Goal: Task Accomplishment & Management: Manage account settings

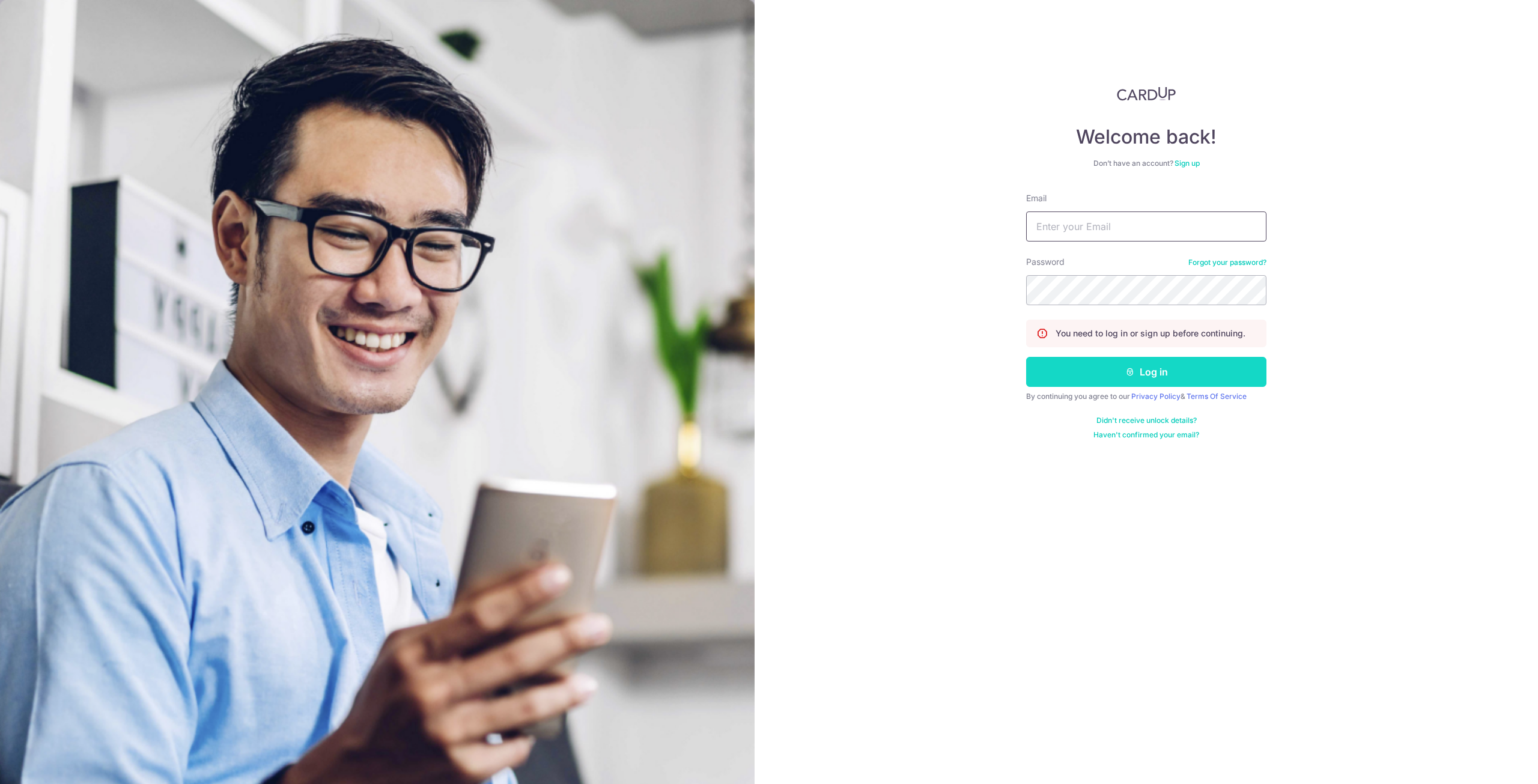
type input "icalvinkui@gmail.com"
click at [1105, 366] on button "Log in" at bounding box center [1146, 371] width 240 height 30
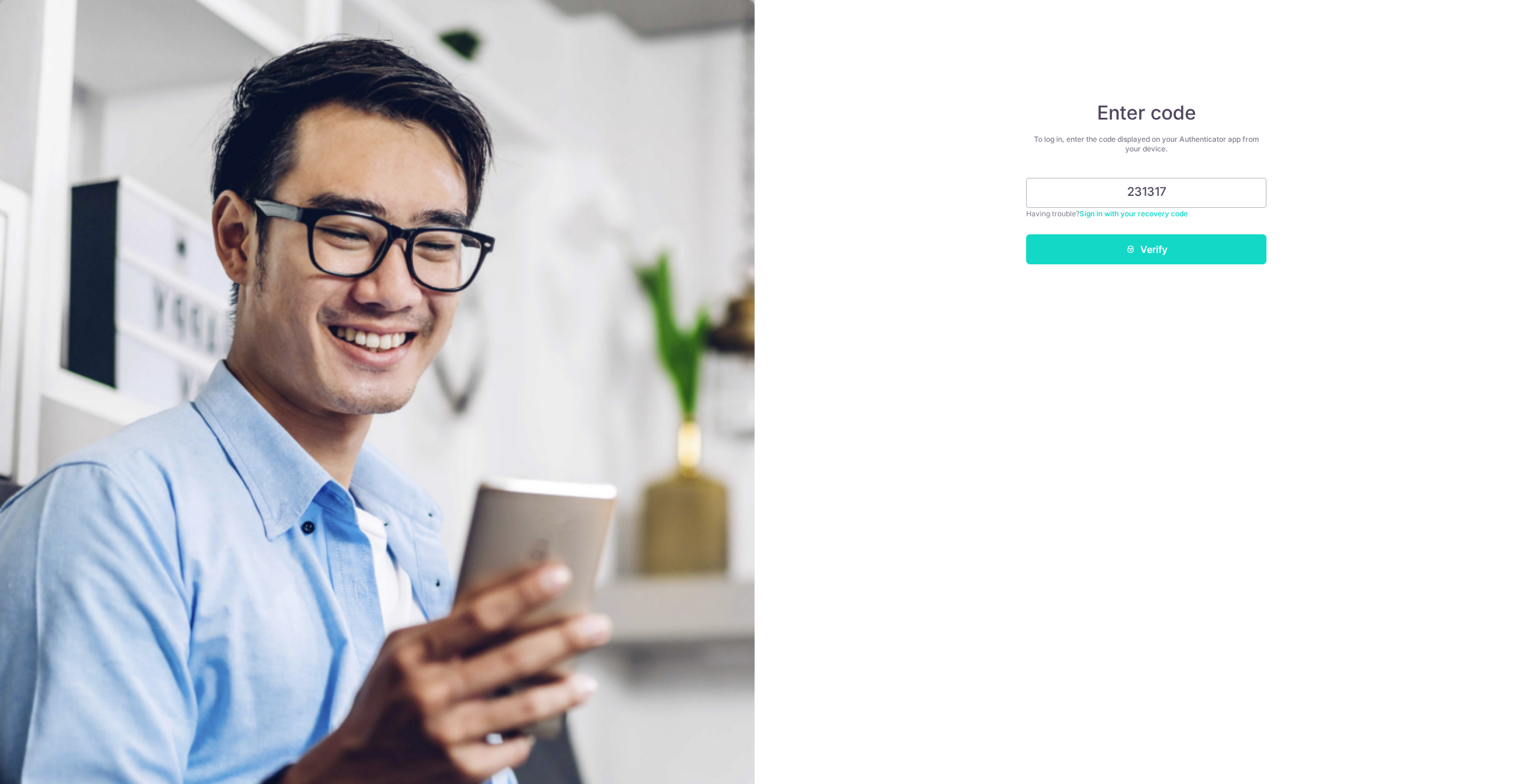
type input "231317"
click at [1216, 252] on button "Verify" at bounding box center [1146, 249] width 240 height 30
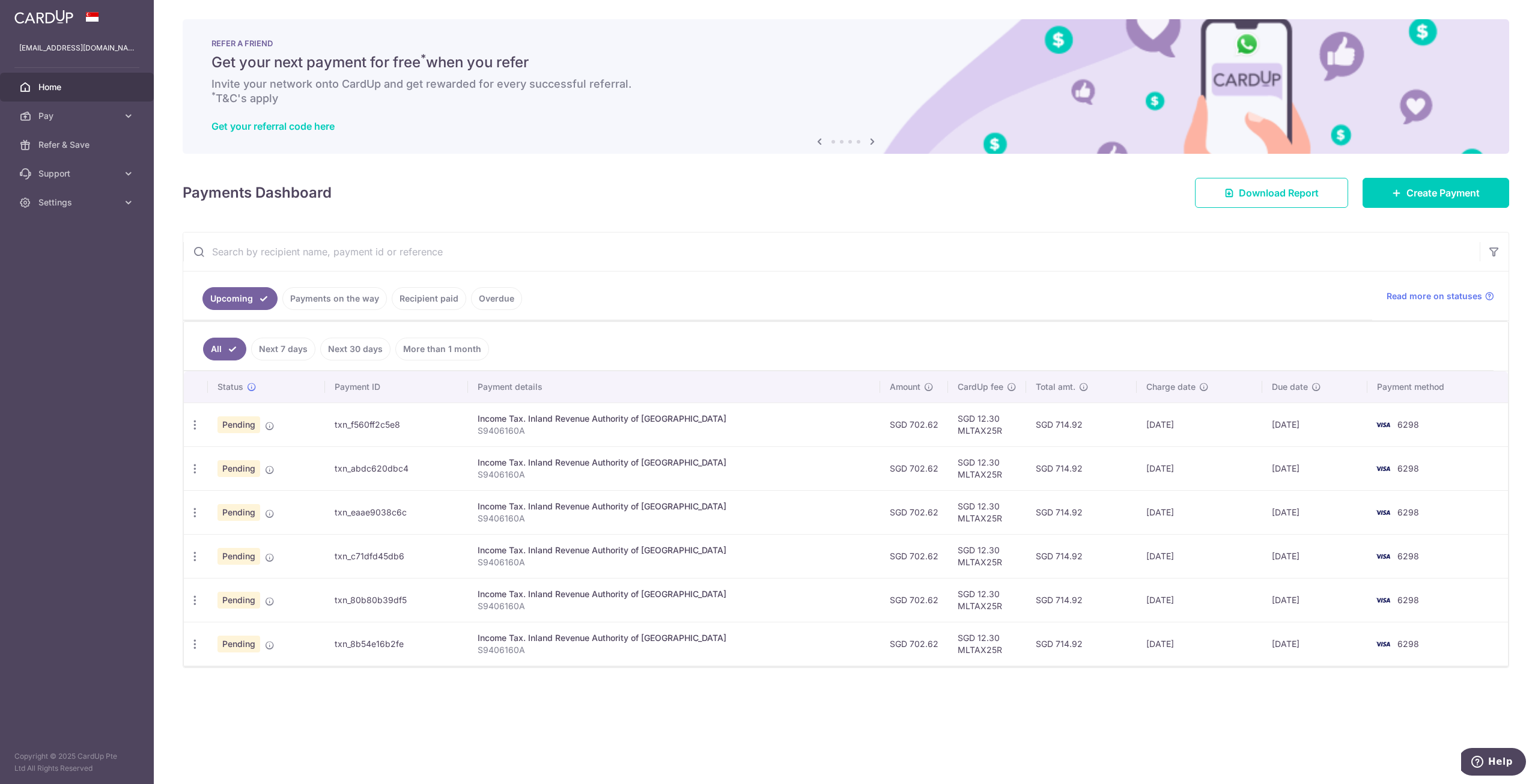
click at [432, 297] on link "Recipient paid" at bounding box center [429, 298] width 74 height 23
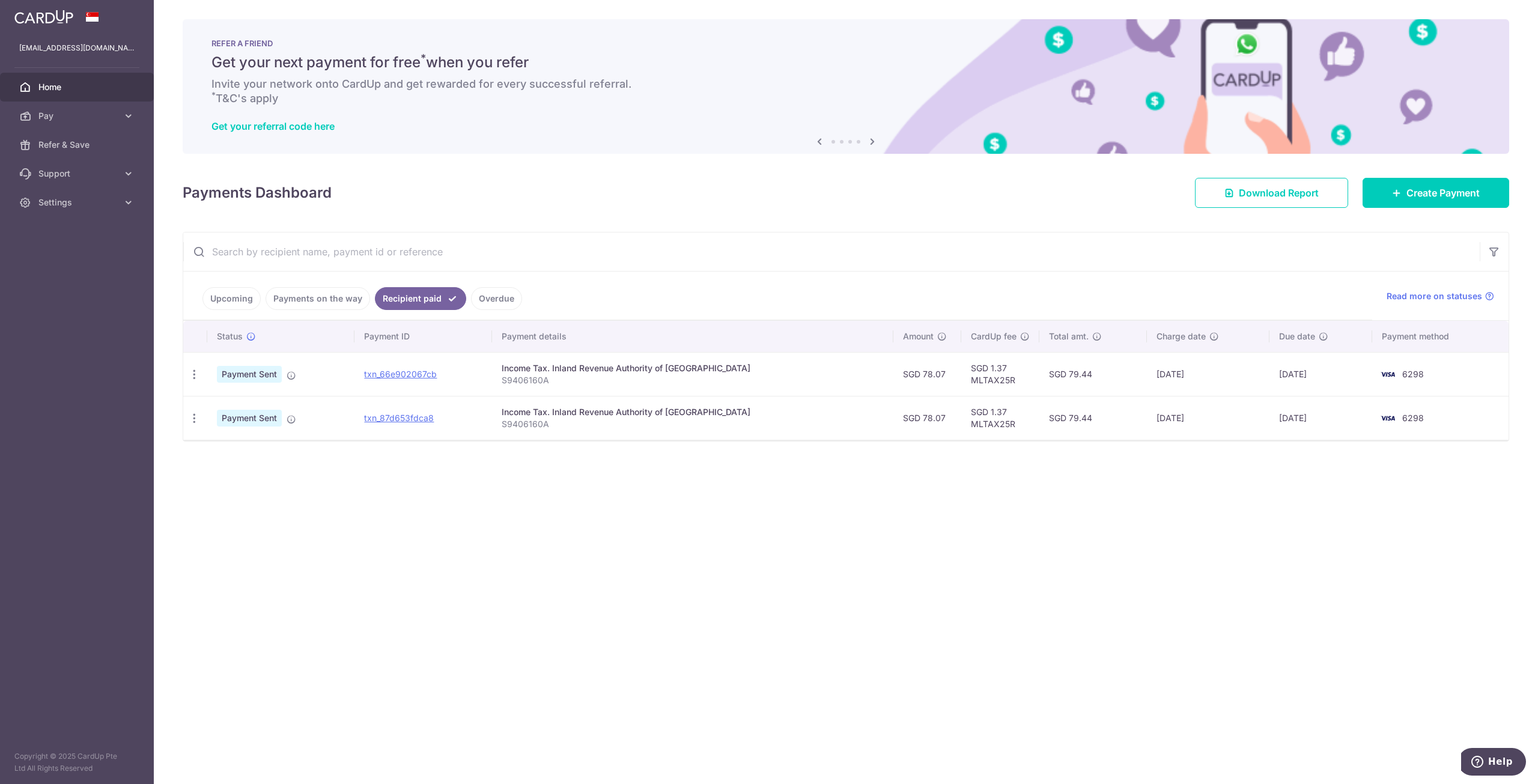
click at [243, 300] on link "Upcoming" at bounding box center [231, 298] width 58 height 23
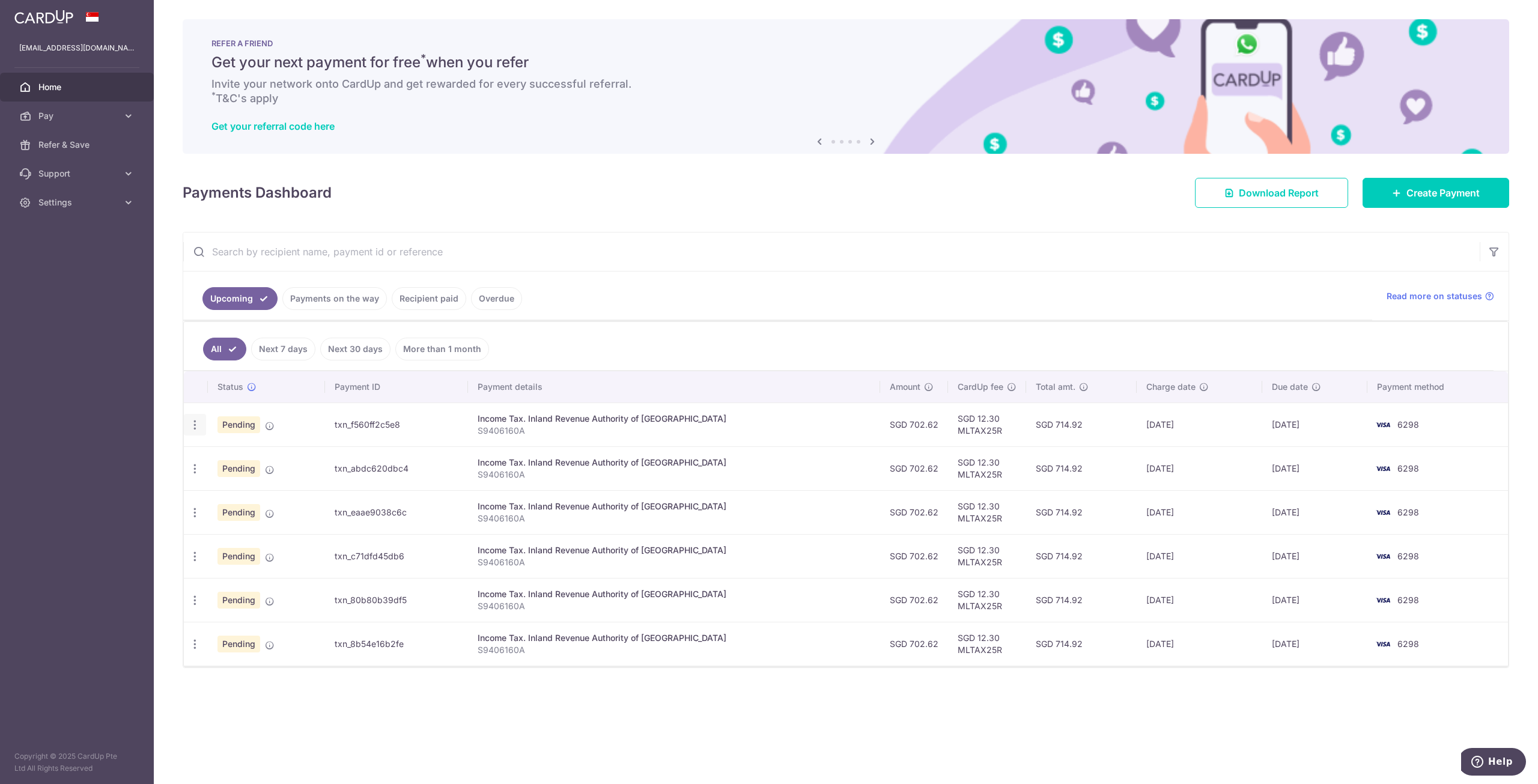
click at [197, 419] on icon "button" at bounding box center [195, 425] width 13 height 13
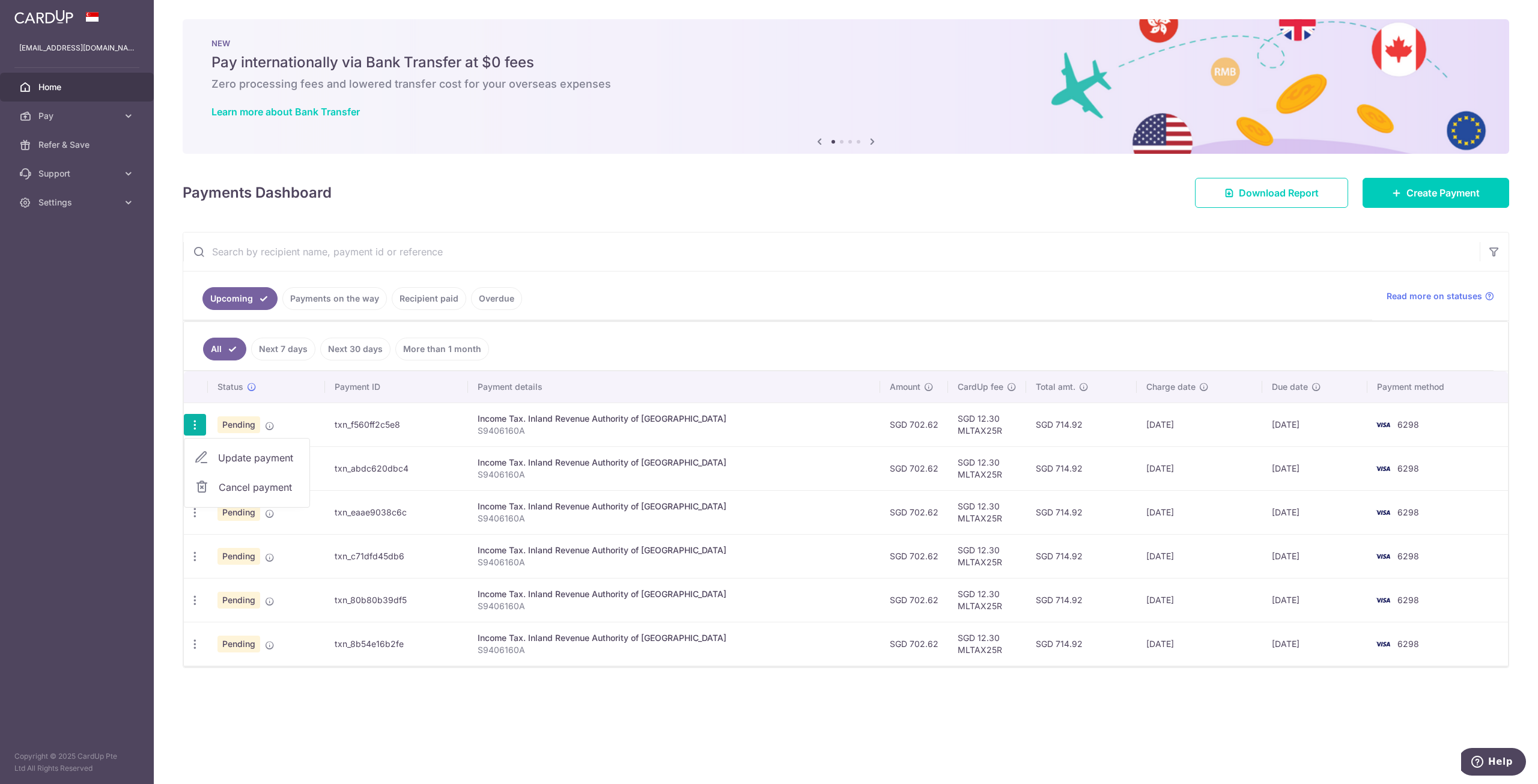
click at [275, 451] on span "Update payment" at bounding box center [259, 458] width 82 height 15
radio input "true"
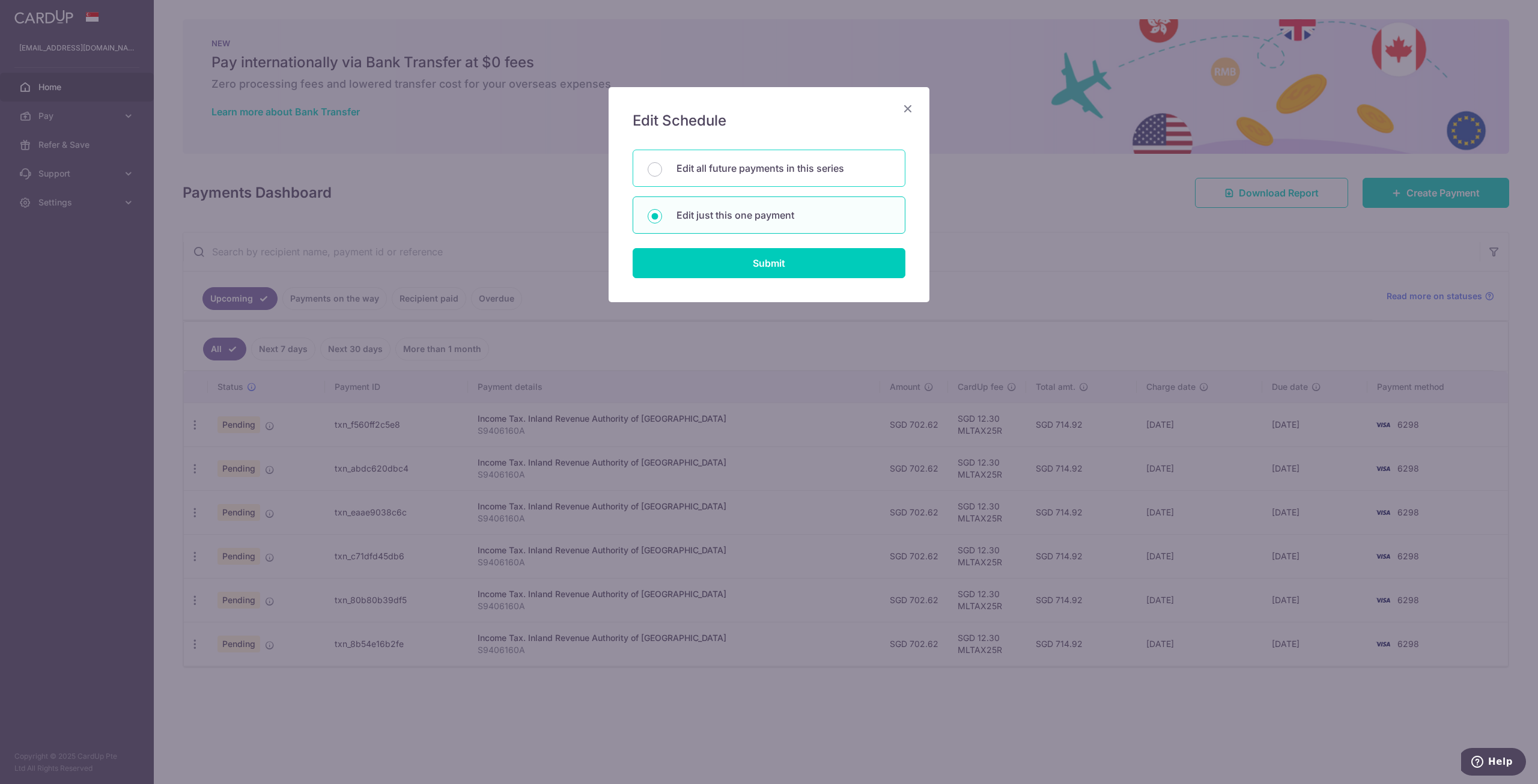
click at [824, 167] on p "Edit all future payments in this series" at bounding box center [783, 169] width 214 height 15
click at [662, 167] on input "Edit all future payments in this series" at bounding box center [655, 170] width 15 height 15
radio input "true"
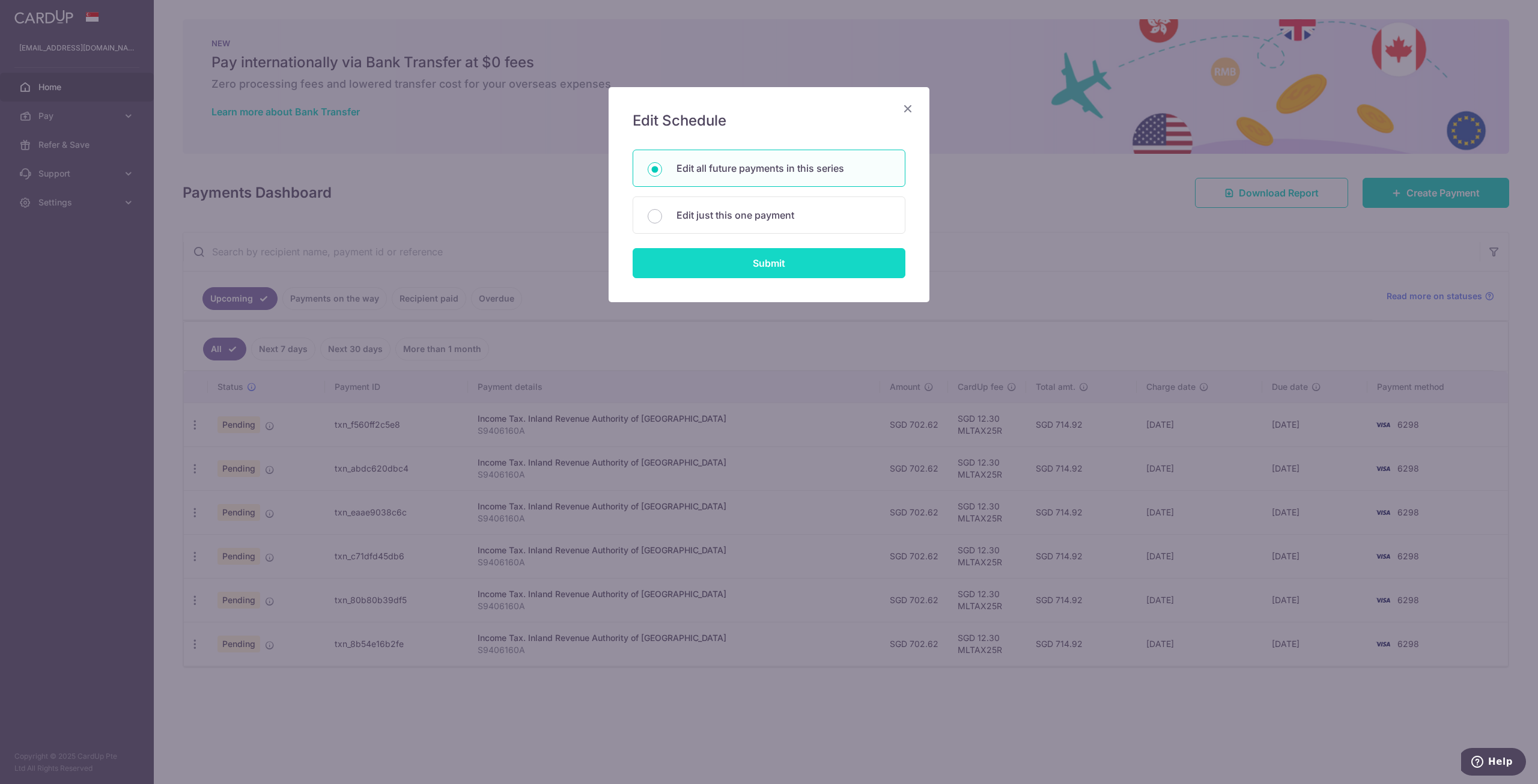
click at [831, 267] on input "Submit" at bounding box center [769, 263] width 273 height 30
radio input "true"
type input "702.62"
type input "S9406160A"
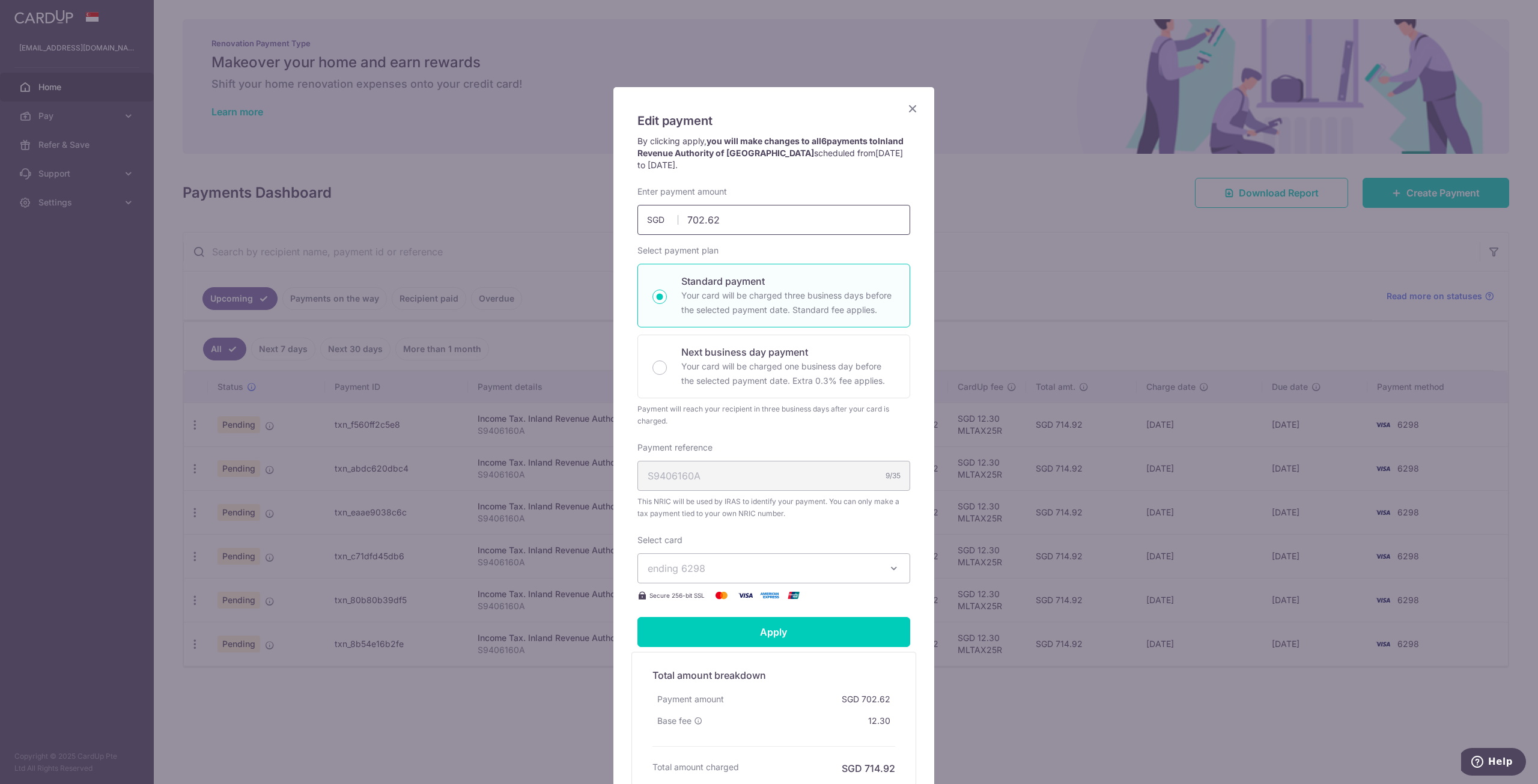
drag, startPoint x: 834, startPoint y: 229, endPoint x: 666, endPoint y: 231, distance: 168.0
click at [666, 231] on input "702.62" at bounding box center [773, 219] width 273 height 30
click at [918, 107] on div "Edit payment By clicking apply, you will make changes to all 6 payments to Inla…" at bounding box center [773, 457] width 321 height 739
click at [908, 107] on icon "Close" at bounding box center [912, 108] width 15 height 15
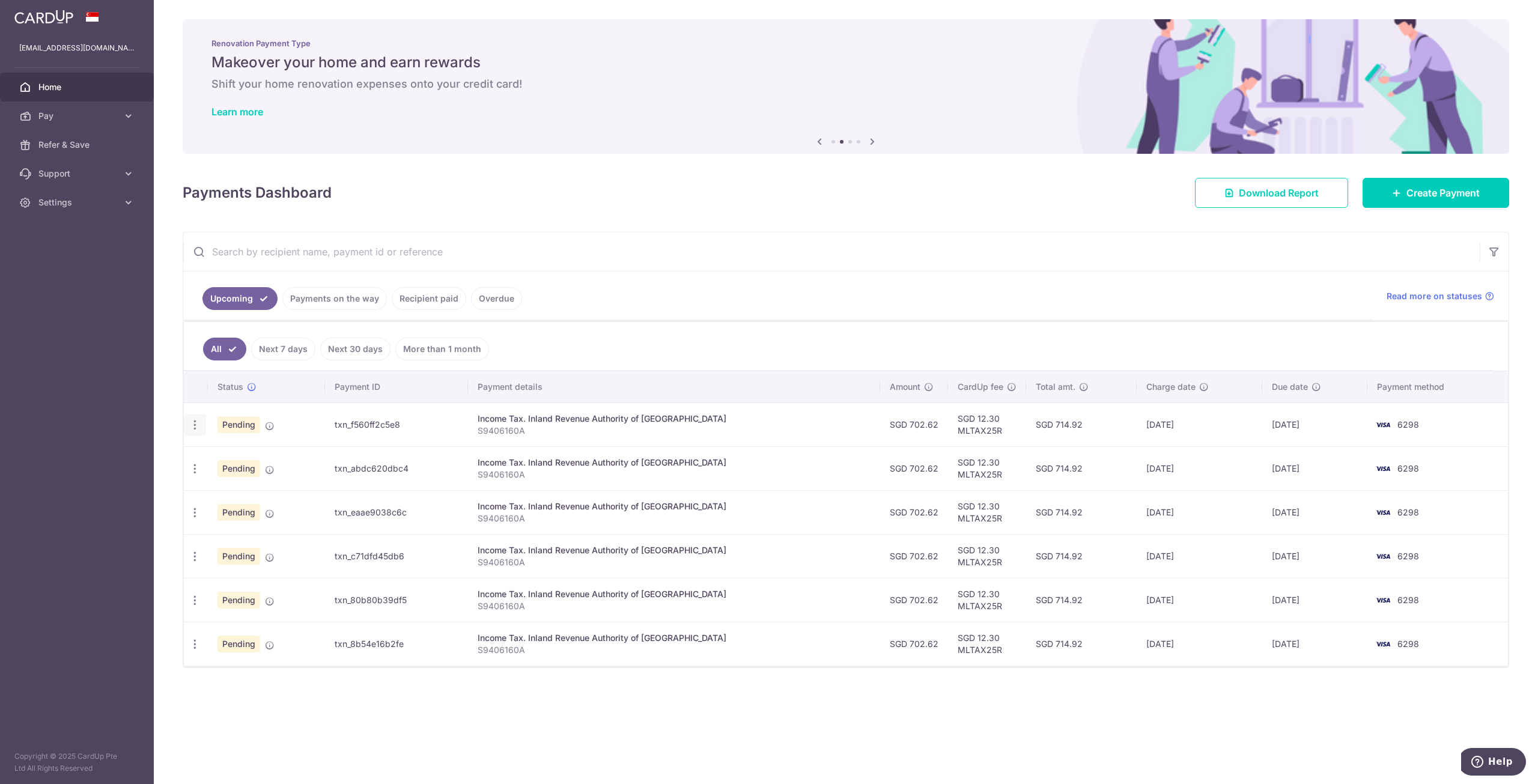
click at [193, 415] on div "Update payment Cancel payment" at bounding box center [195, 425] width 22 height 22
click at [195, 422] on icon "button" at bounding box center [195, 425] width 13 height 13
click at [256, 482] on span "Cancel payment" at bounding box center [259, 487] width 80 height 15
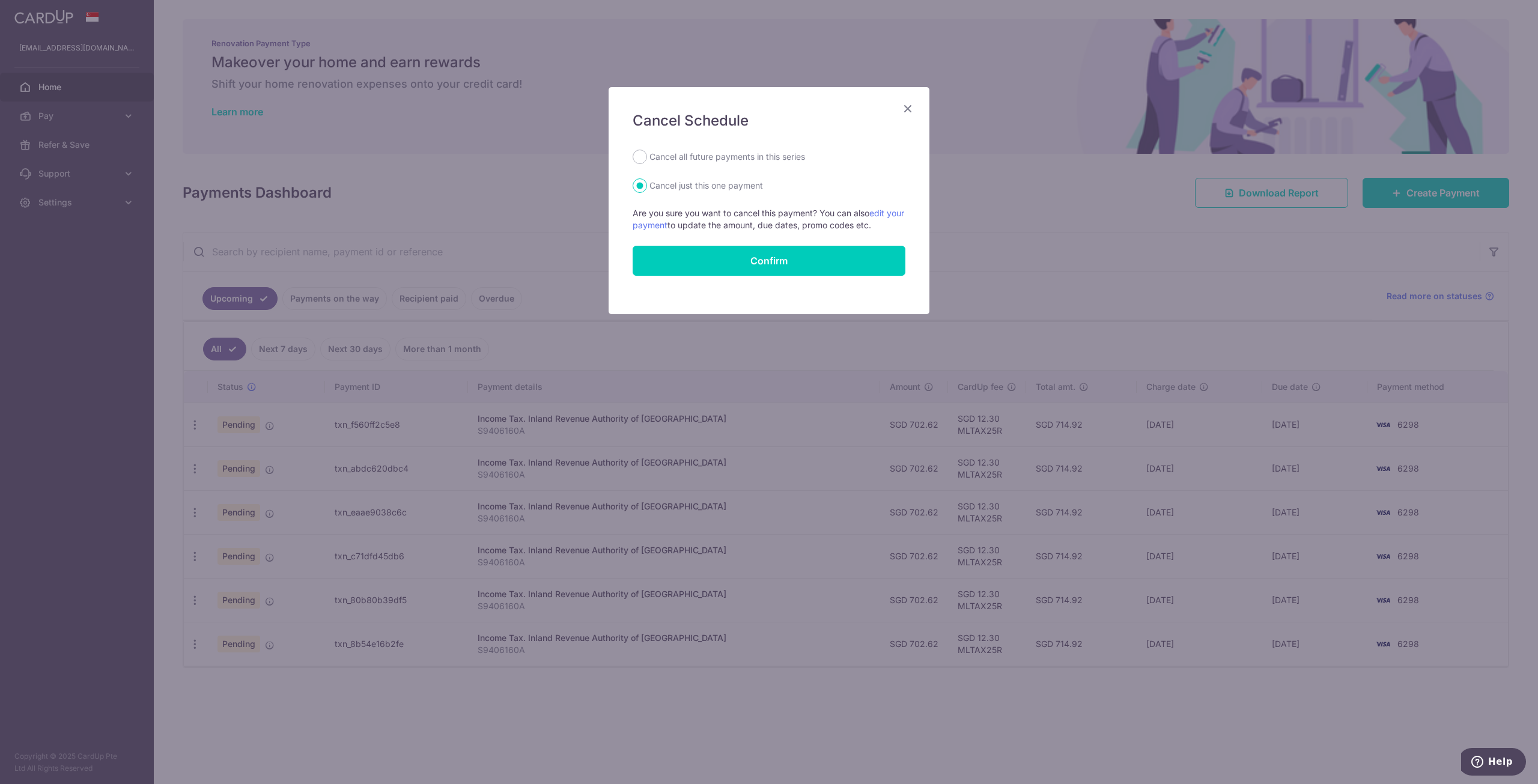
click at [768, 161] on label "Cancel all future payments in this series" at bounding box center [727, 157] width 156 height 15
click at [909, 108] on icon "Close" at bounding box center [908, 108] width 15 height 15
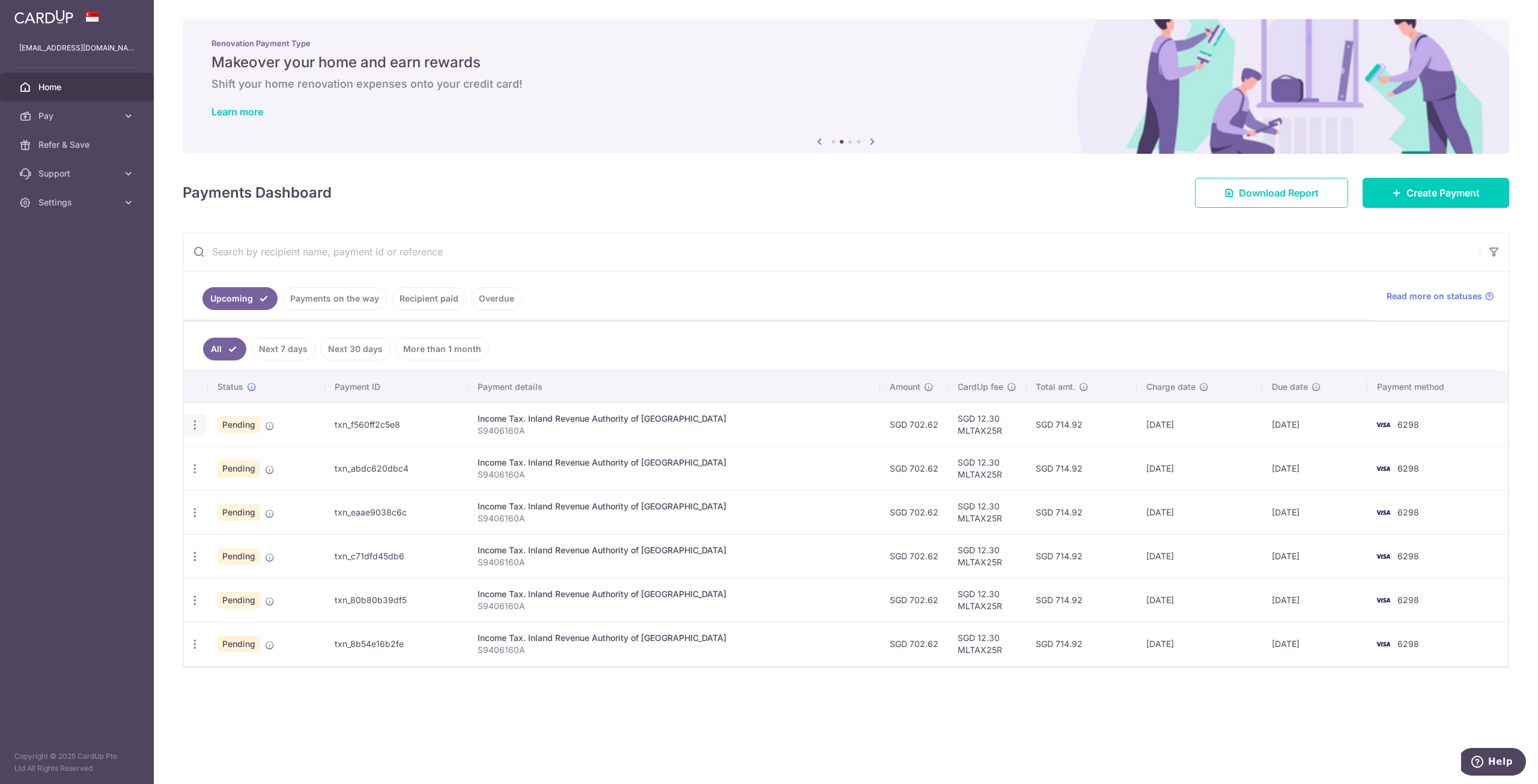
click at [192, 427] on icon "button" at bounding box center [195, 425] width 13 height 13
click at [235, 457] on span "Update payment" at bounding box center [259, 458] width 82 height 15
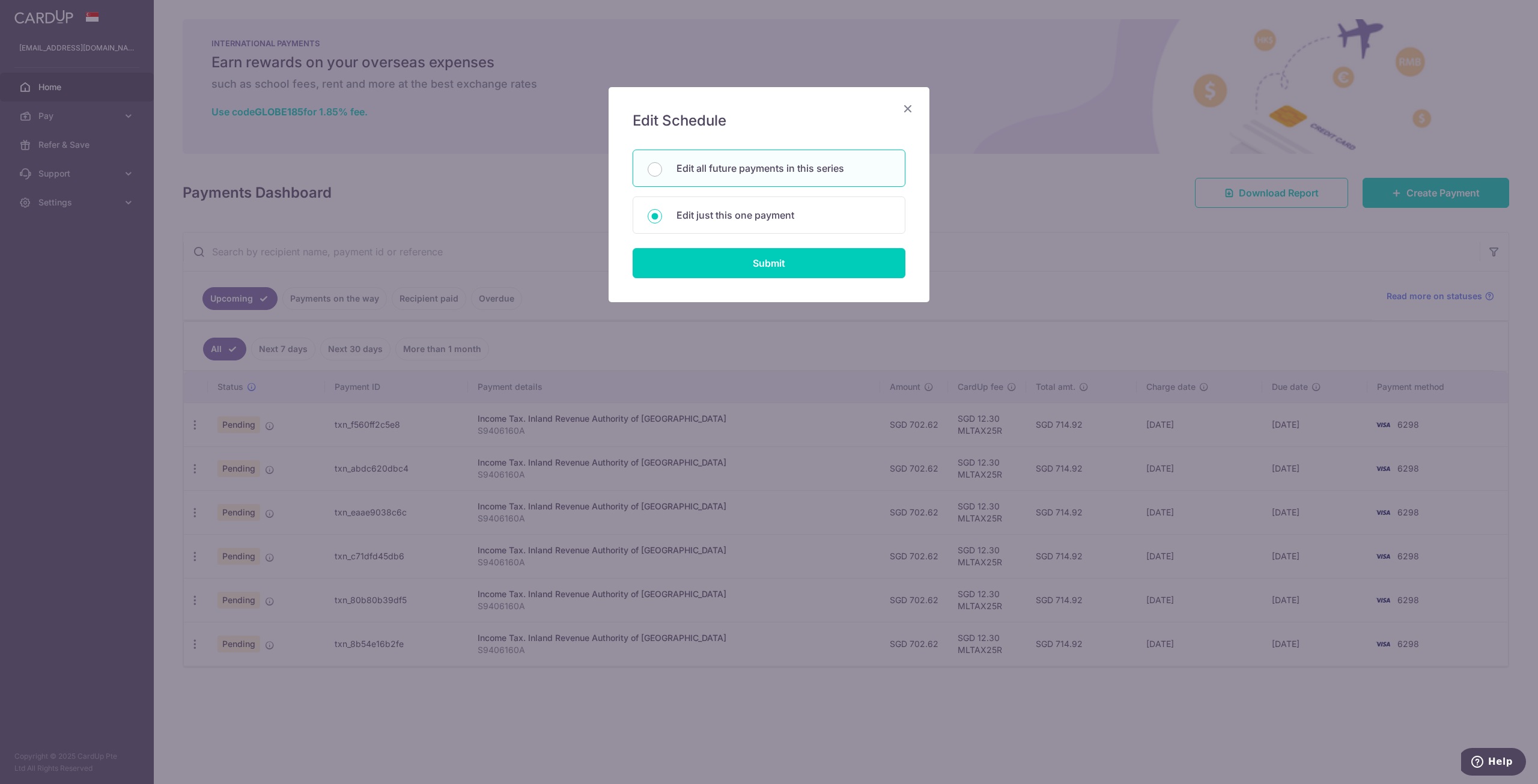
click at [768, 166] on p "Edit all future payments in this series" at bounding box center [783, 169] width 214 height 15
click at [662, 166] on input "Edit all future payments in this series" at bounding box center [655, 170] width 15 height 15
radio input "true"
click at [754, 267] on input "Submit" at bounding box center [769, 263] width 273 height 30
radio input "true"
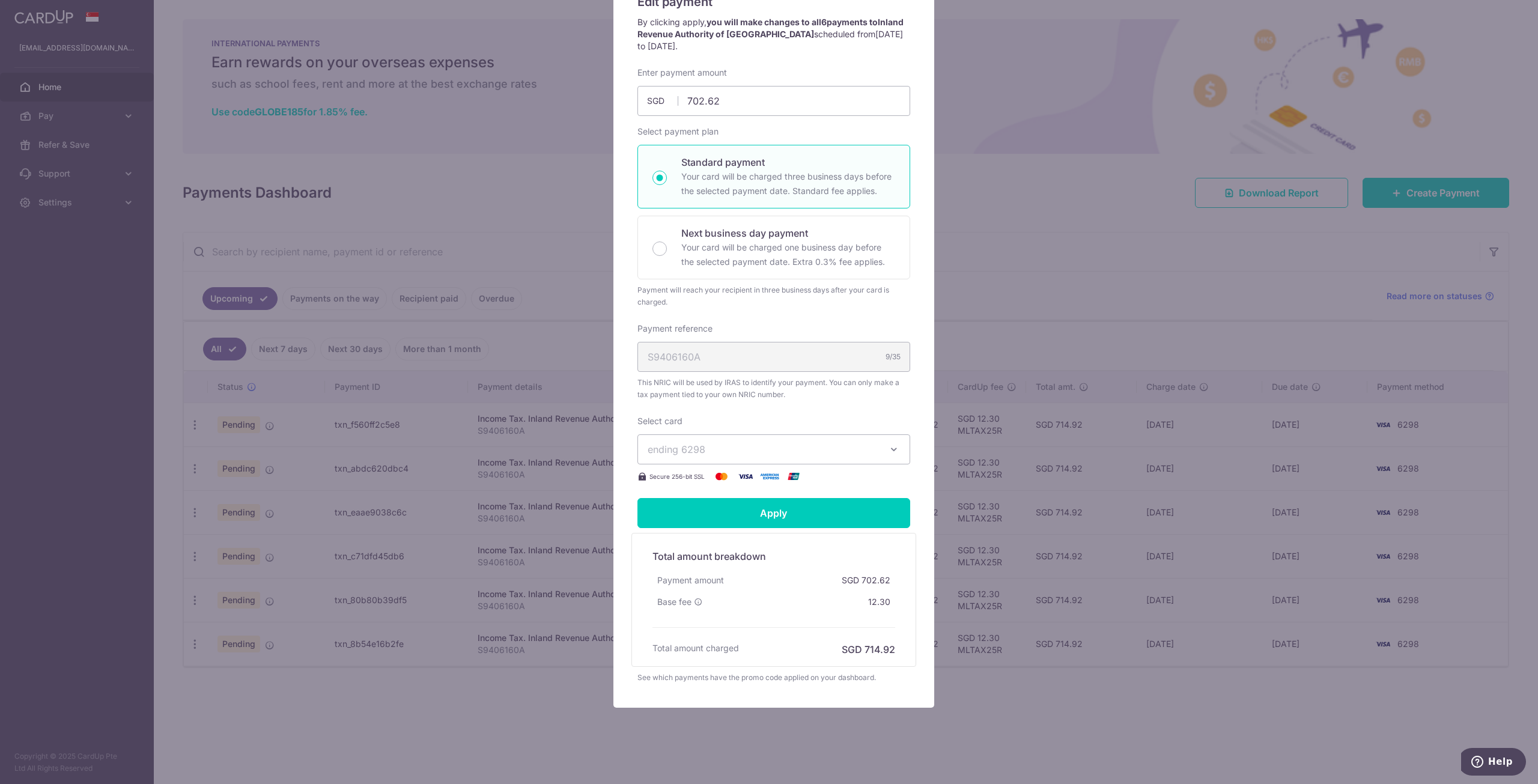
scroll to position [120, 0]
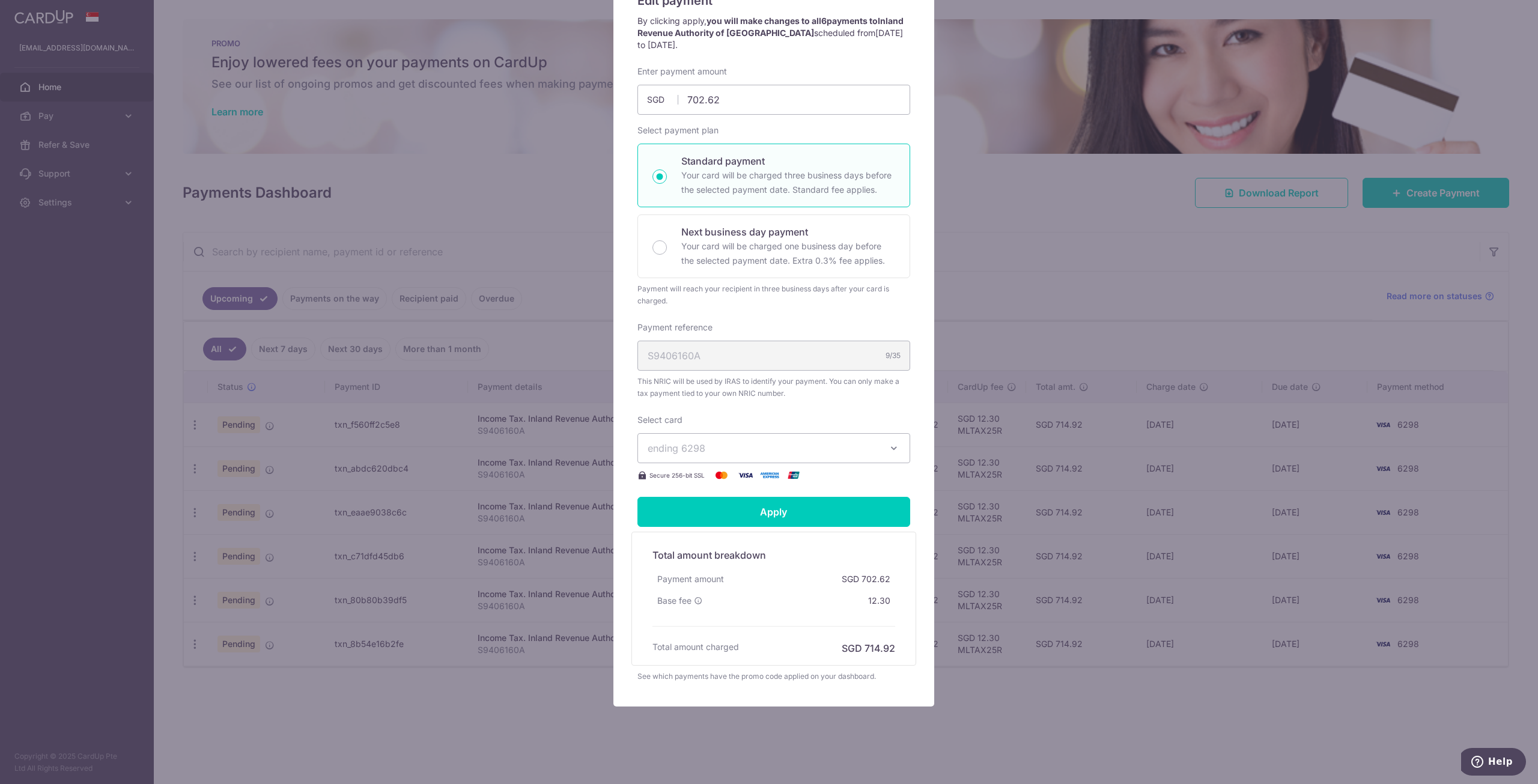
click at [879, 449] on button "ending 6298" at bounding box center [773, 447] width 273 height 30
click at [917, 405] on div "Edit payment By clicking apply, you will make changes to all 6 payments to Inla…" at bounding box center [773, 337] width 321 height 739
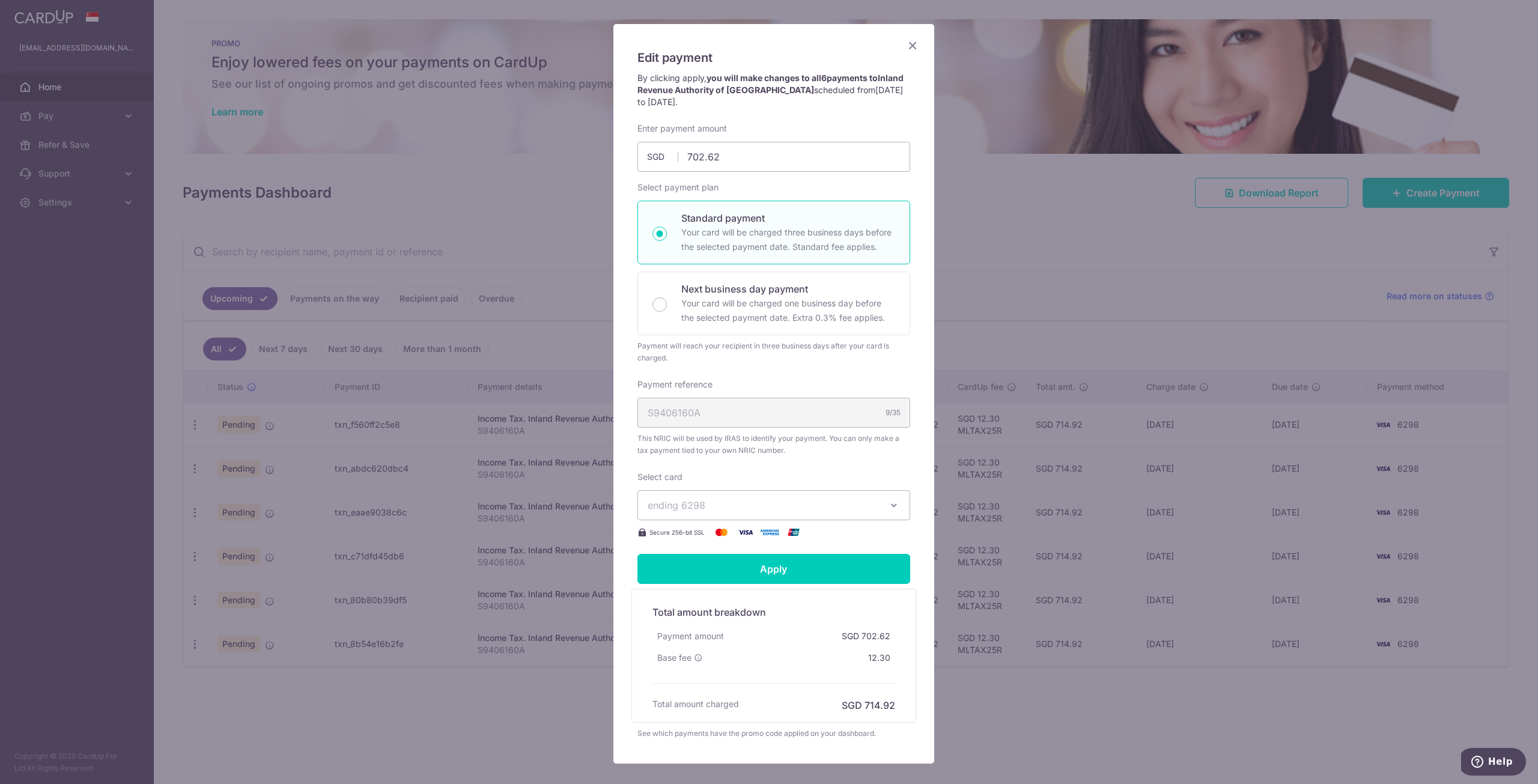
scroll to position [0, 0]
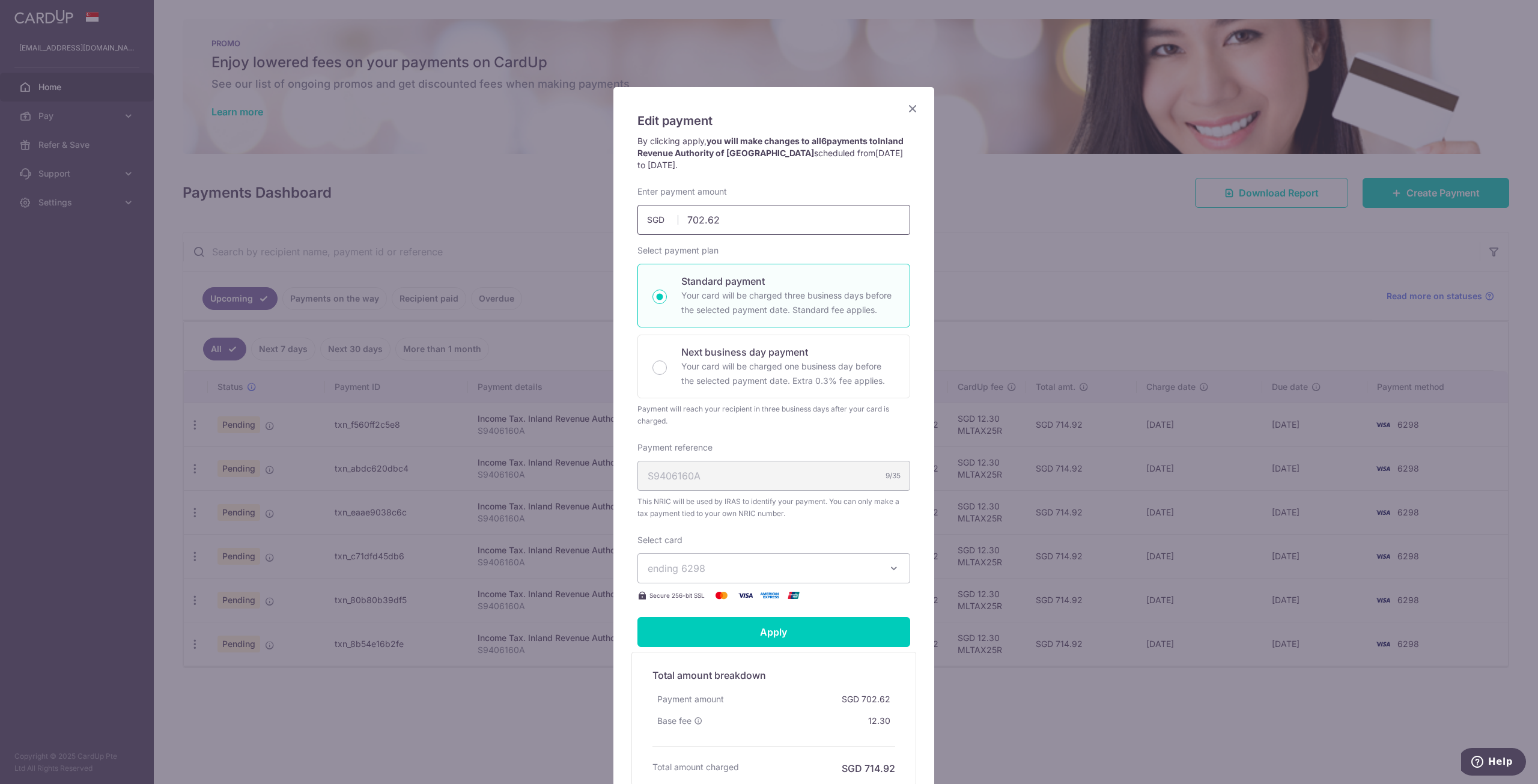
drag, startPoint x: 781, startPoint y: 218, endPoint x: 651, endPoint y: 220, distance: 130.0
click at [651, 220] on div "702.62 702.62 SGD" at bounding box center [773, 219] width 273 height 30
paste input "624.55"
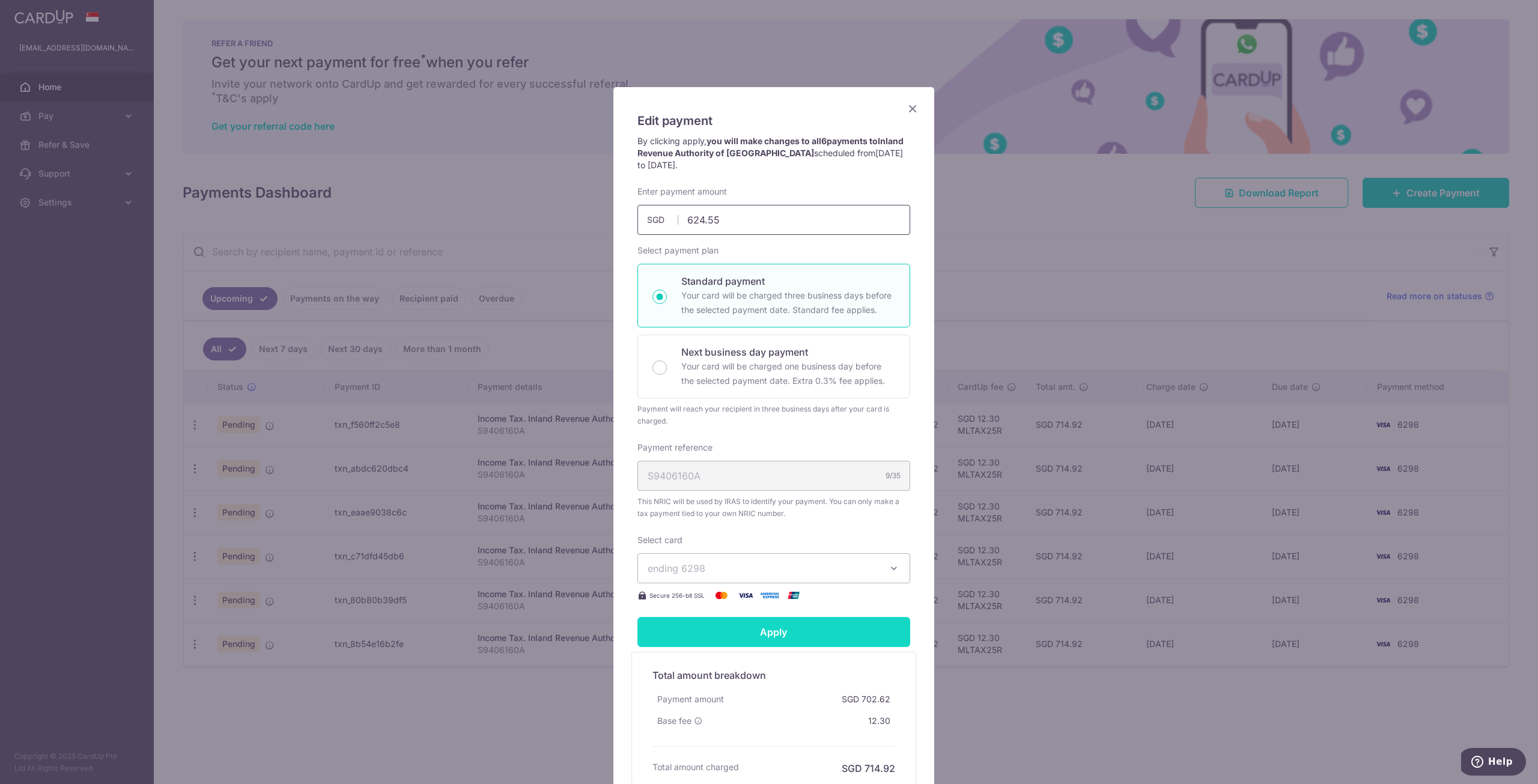
type input "624.55"
click at [864, 628] on form "By clicking apply, you will make changes to all 6 payments to Inland Revenue Au…" at bounding box center [773, 468] width 273 height 667
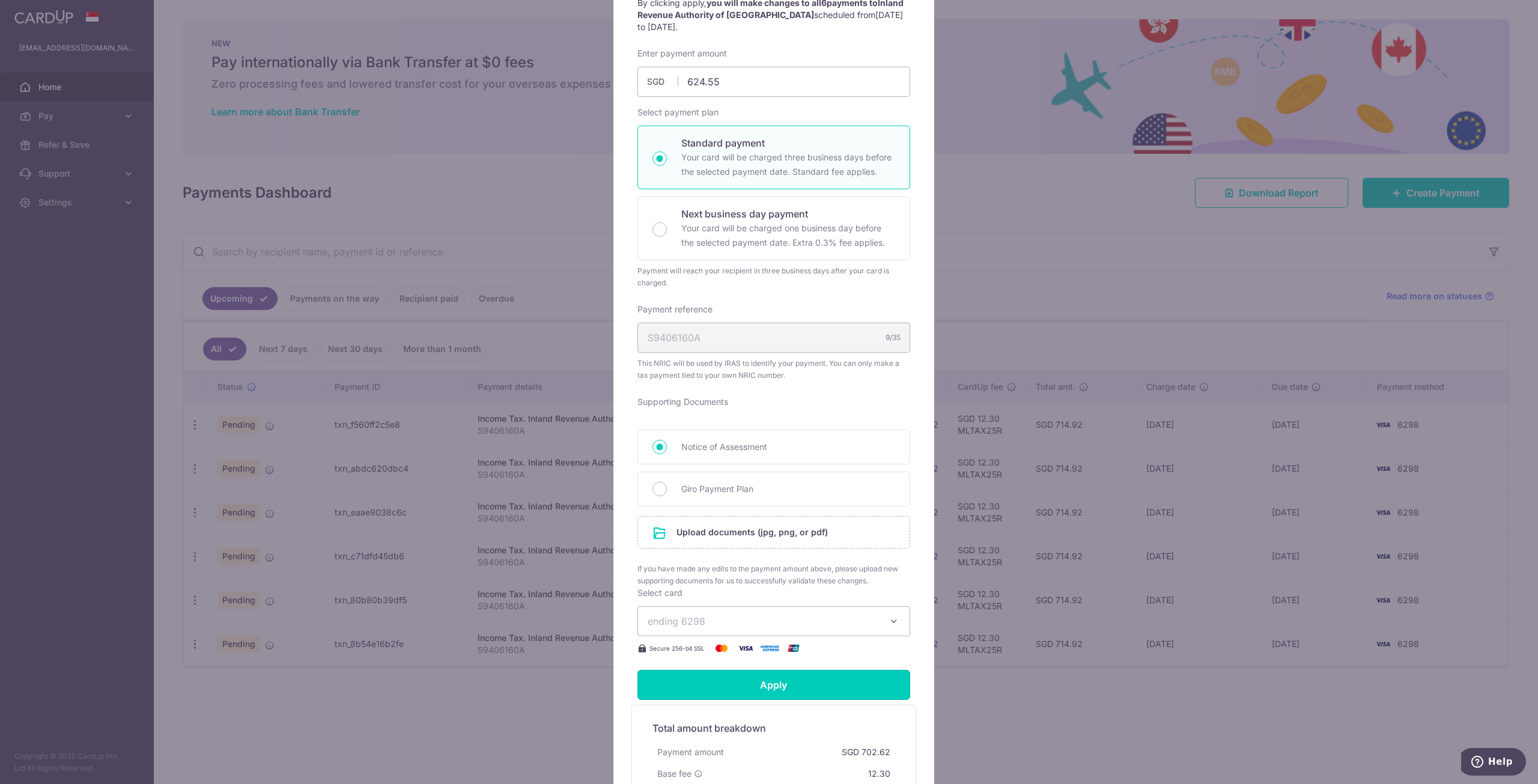
scroll to position [136, 0]
click at [814, 489] on span "Giro Payment Plan" at bounding box center [788, 491] width 214 height 15
click at [667, 489] on input "Giro Payment Plan" at bounding box center [660, 491] width 15 height 15
radio input "true"
click at [792, 447] on span "Notice of Assessment" at bounding box center [788, 449] width 214 height 15
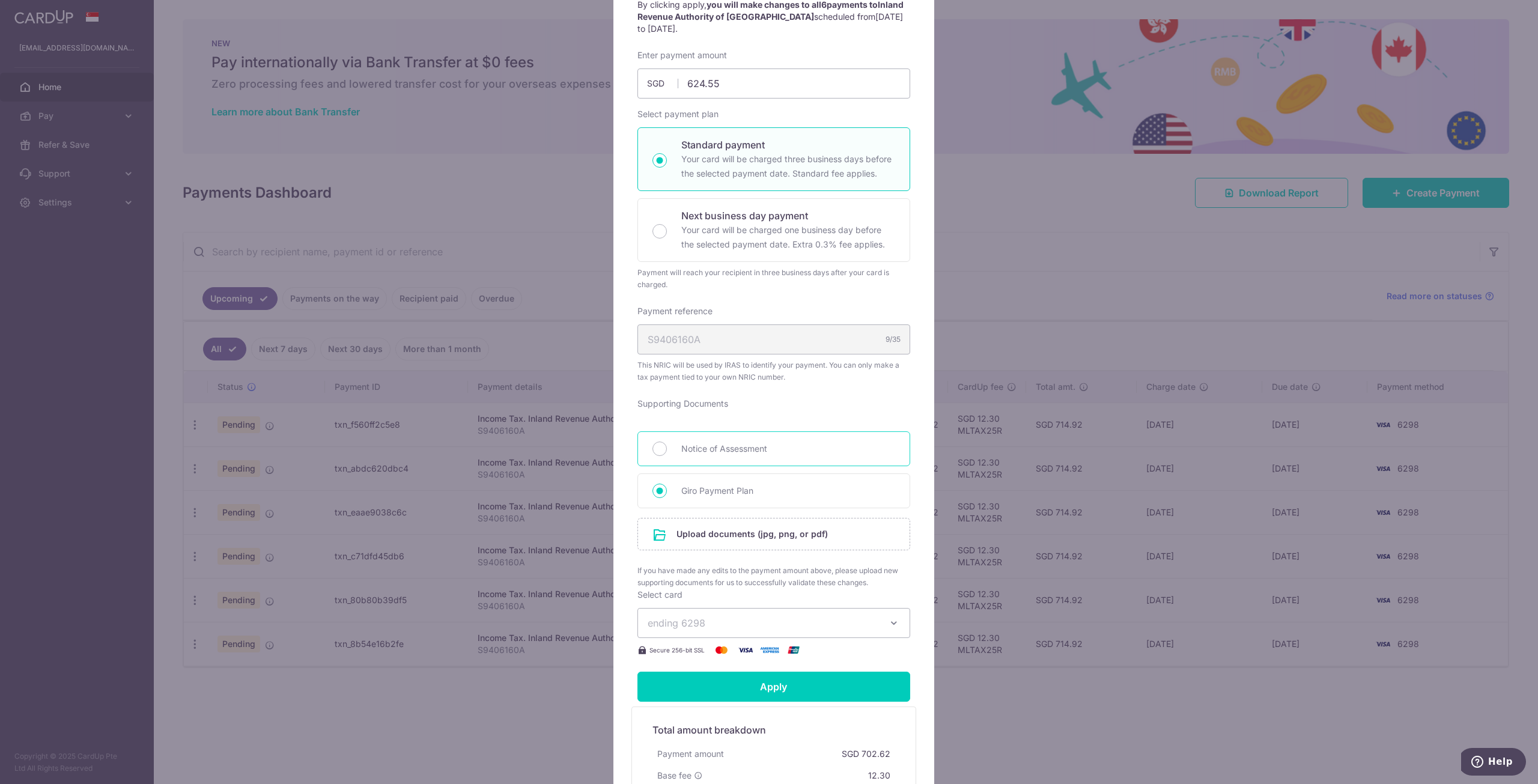
click at [667, 447] on input "Notice of Assessment" at bounding box center [660, 449] width 15 height 15
radio input "true"
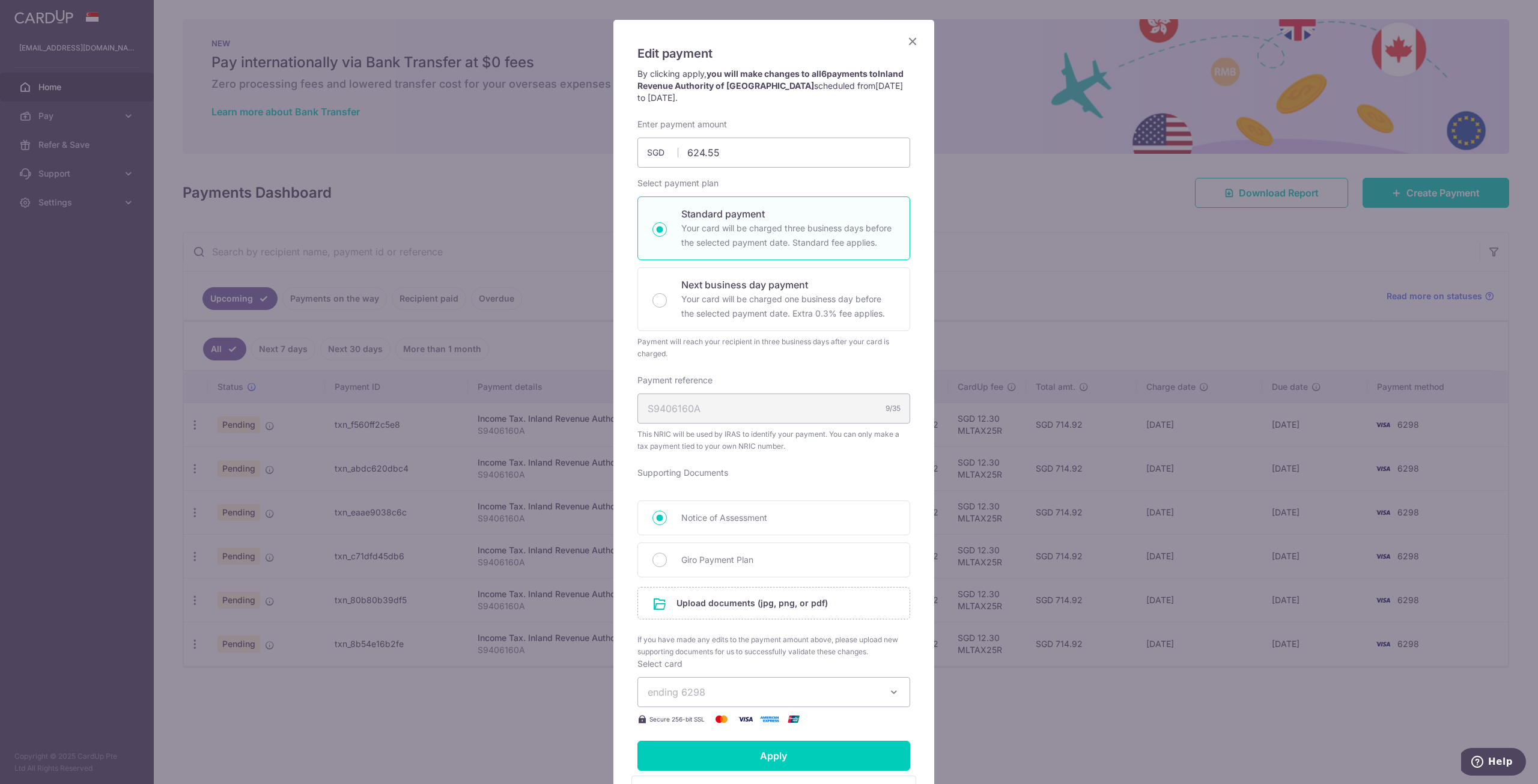
scroll to position [16, 0]
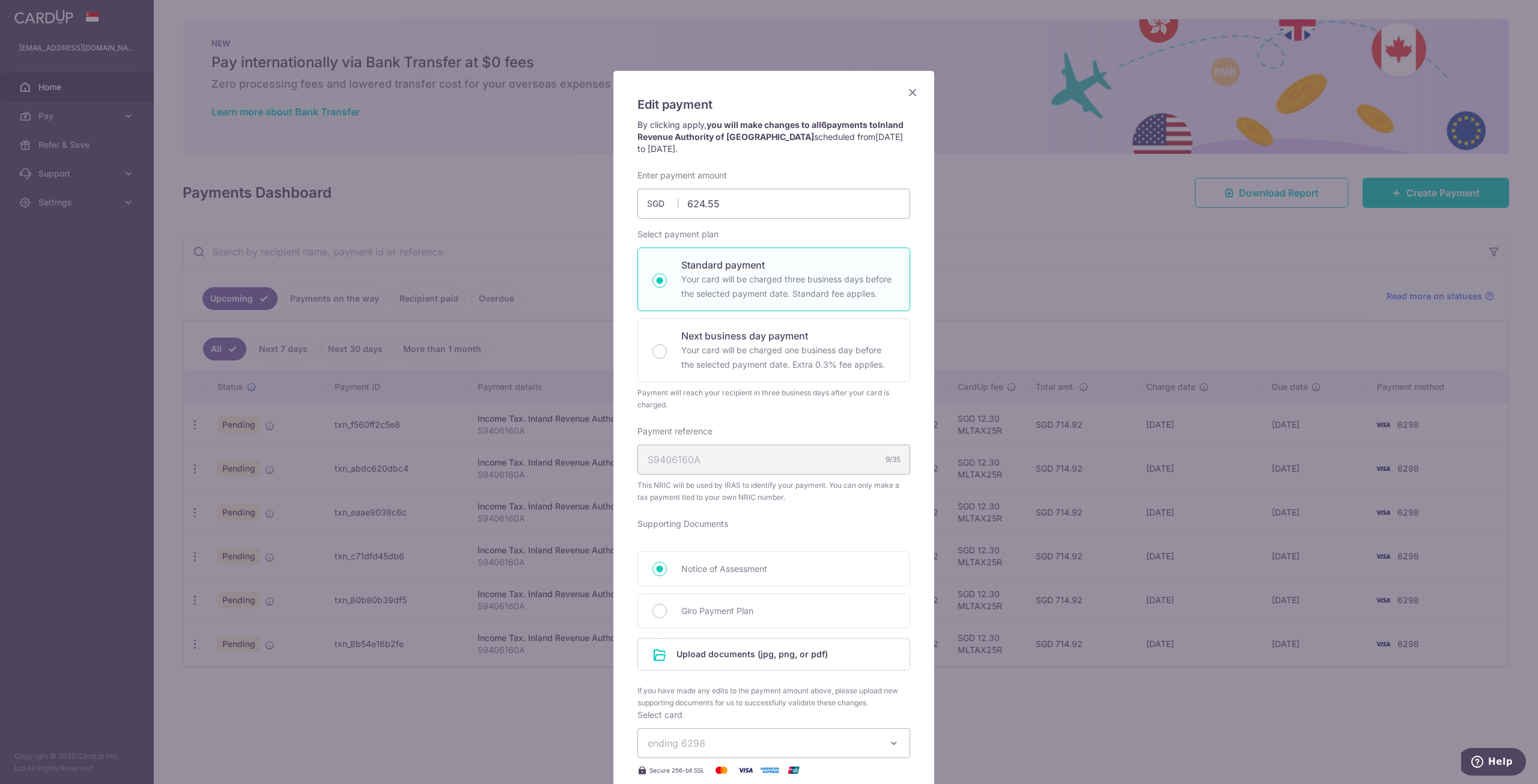
click at [912, 91] on icon "Close" at bounding box center [912, 92] width 15 height 15
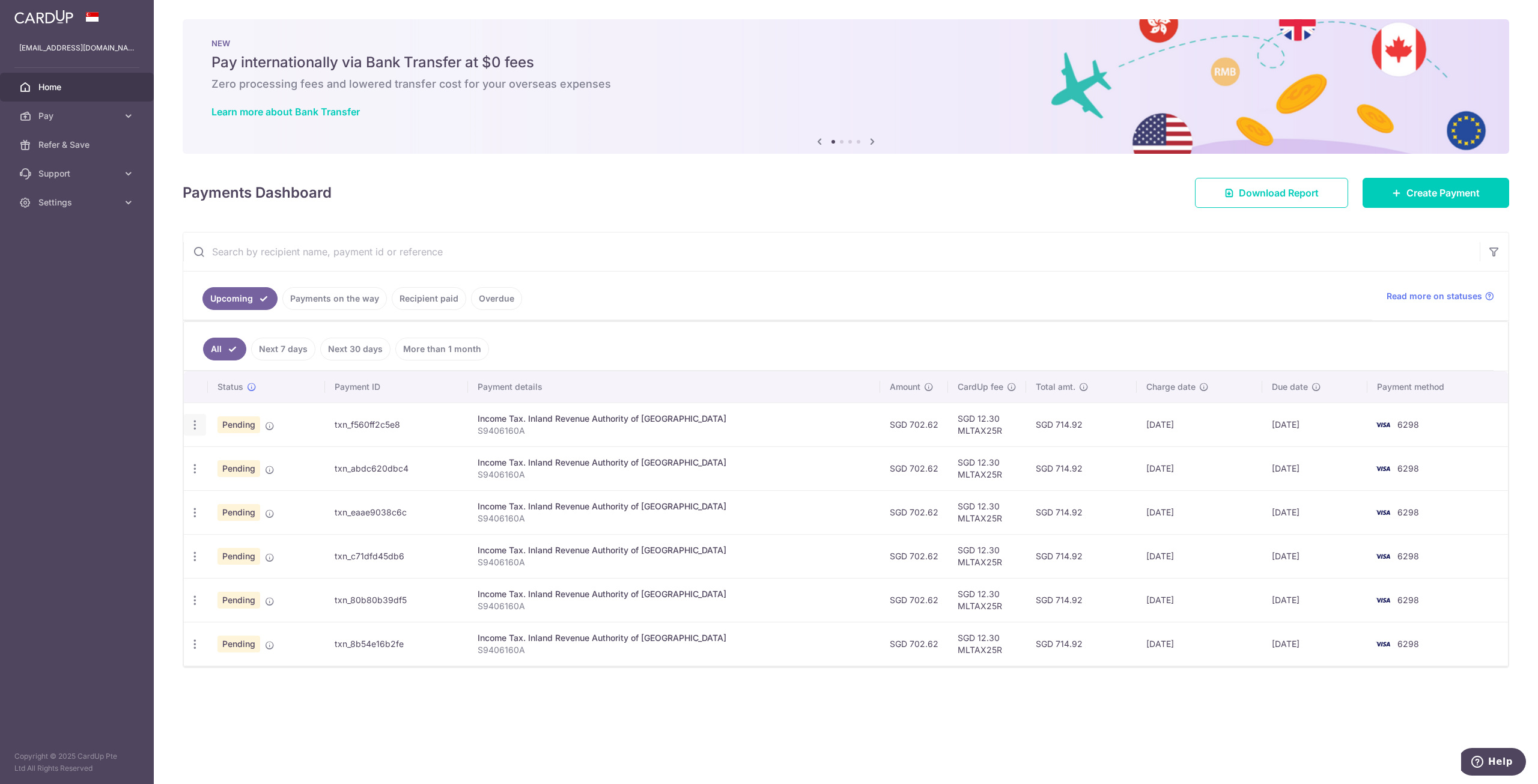
click at [197, 424] on icon "button" at bounding box center [195, 425] width 13 height 13
click at [288, 487] on span "Cancel payment" at bounding box center [259, 487] width 80 height 15
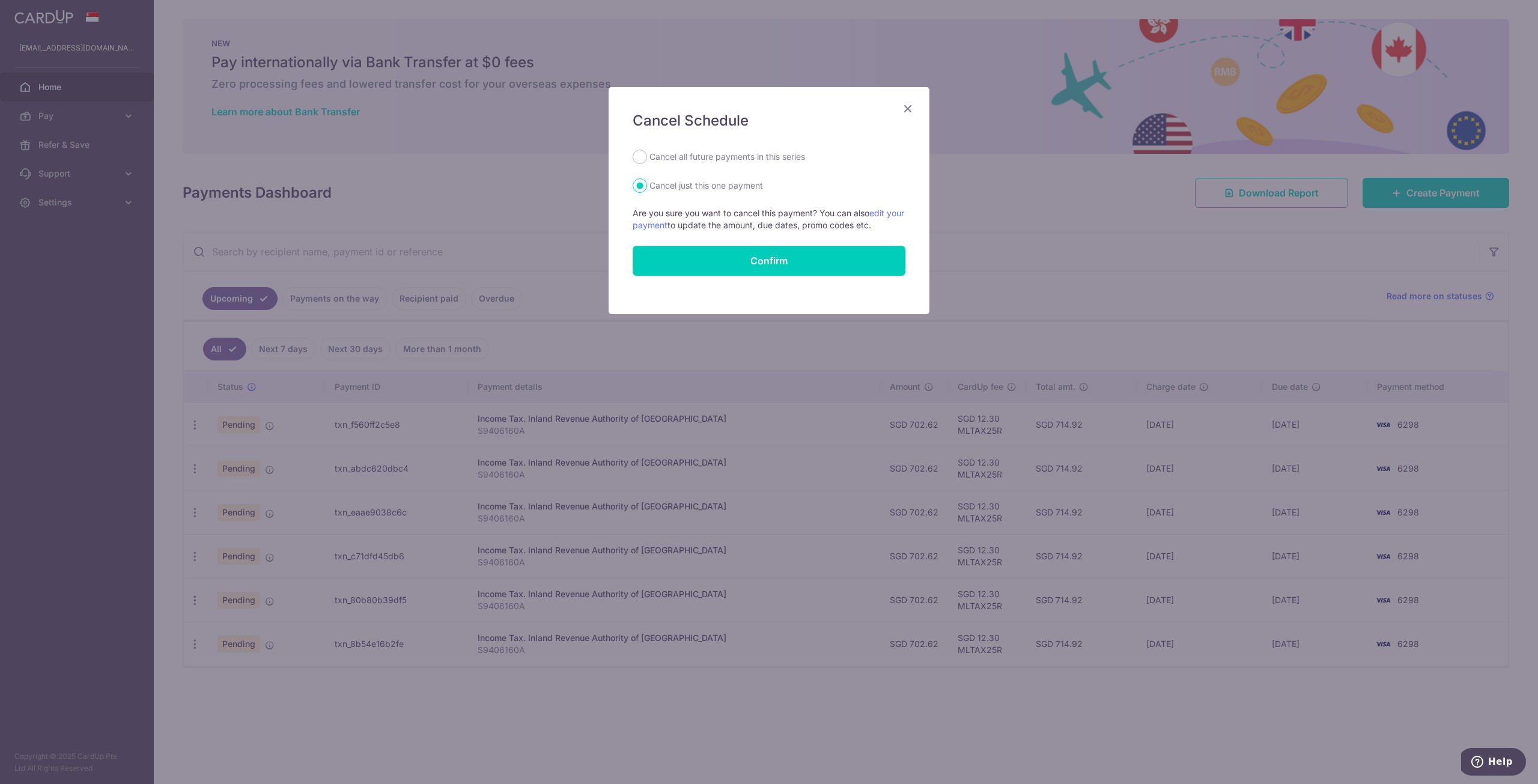
click at [774, 159] on label "Cancel all future payments in this series" at bounding box center [727, 157] width 156 height 15
click at [647, 159] on input "Cancel all future payments in this series" at bounding box center [640, 157] width 15 height 15
radio input "true"
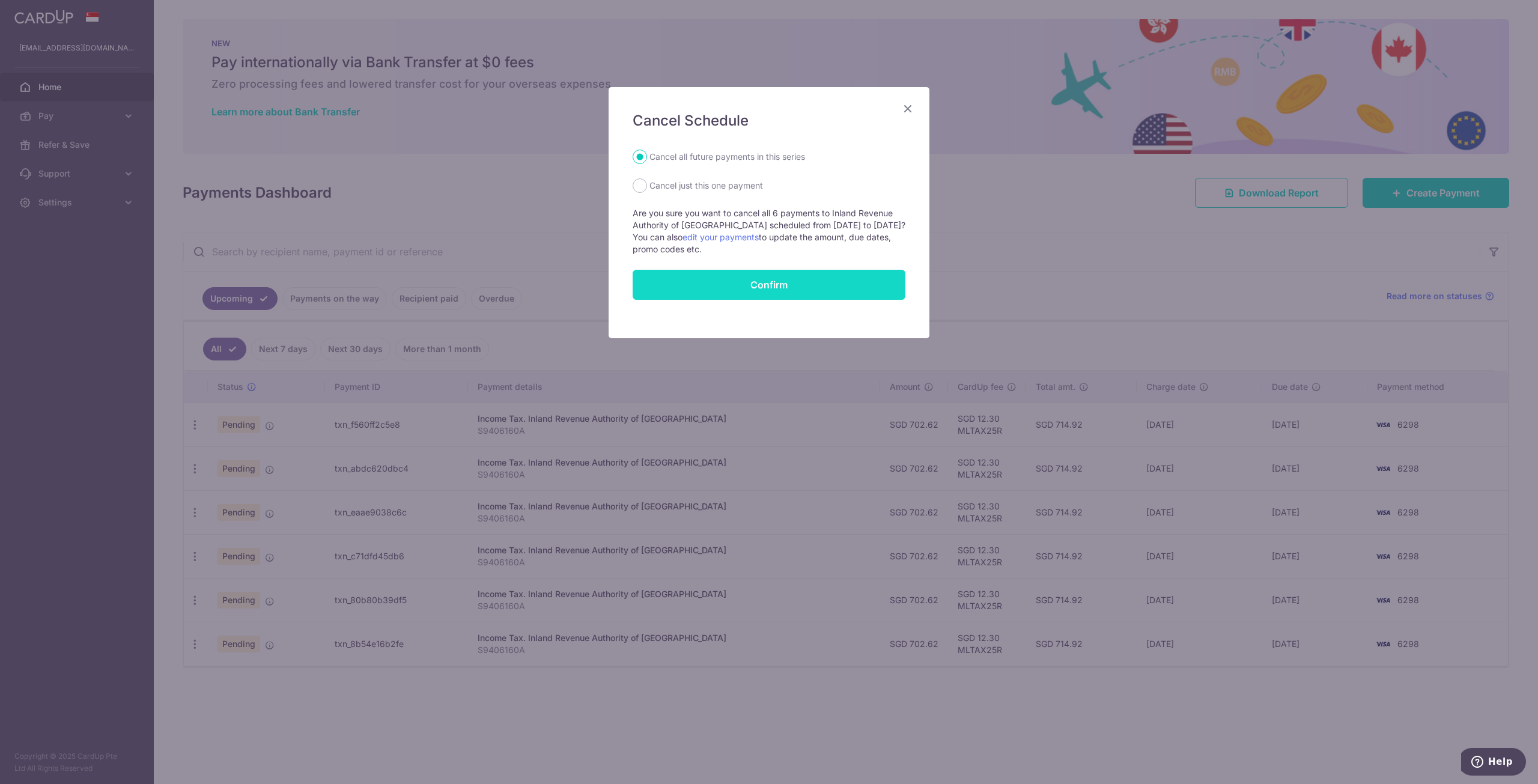
click at [773, 283] on button "Confirm" at bounding box center [769, 284] width 273 height 30
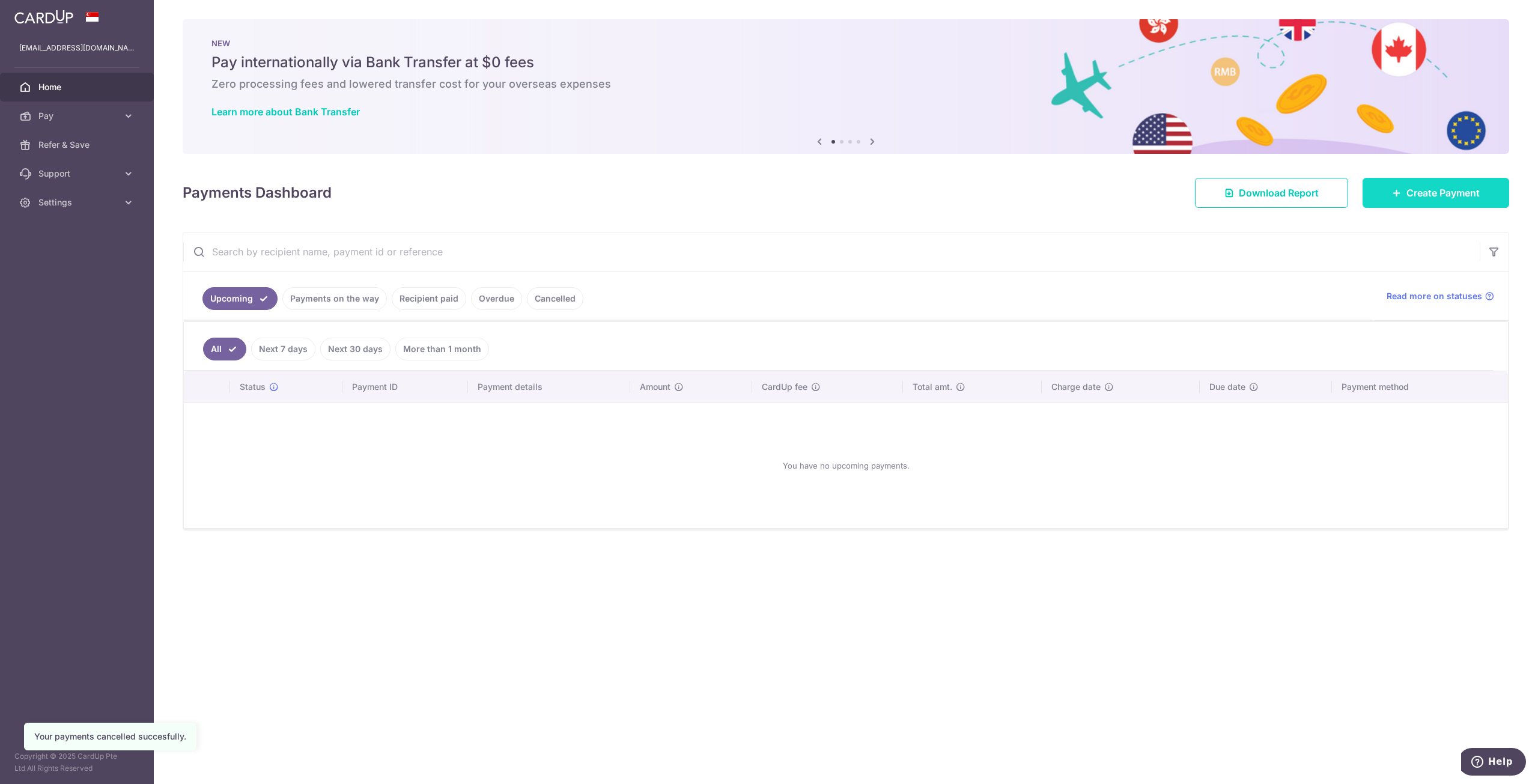
click at [1396, 192] on icon at bounding box center [1397, 193] width 10 height 10
